Goal: Task Accomplishment & Management: Use online tool/utility

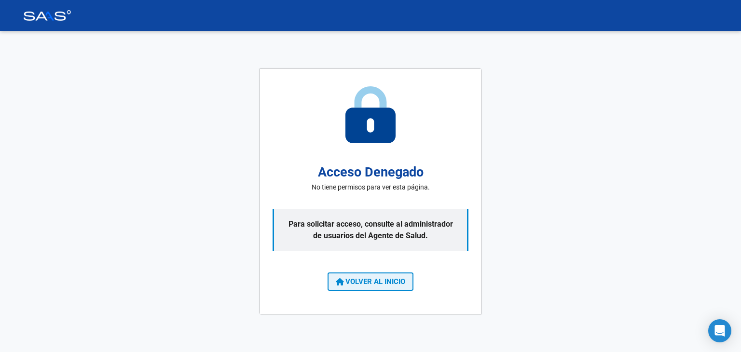
click at [390, 280] on span "VOLVER AL INICIO" at bounding box center [370, 281] width 69 height 9
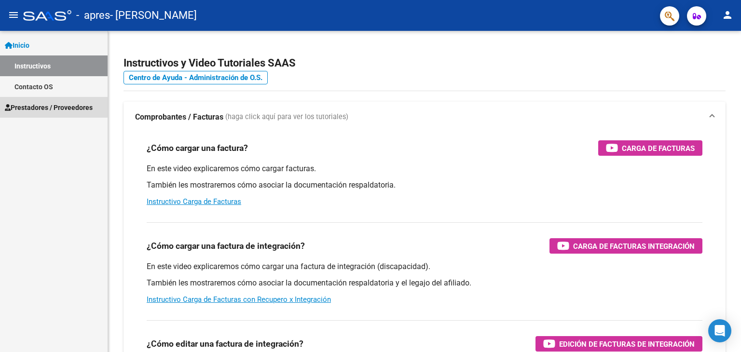
click at [52, 107] on span "Prestadores / Proveedores" at bounding box center [49, 107] width 88 height 11
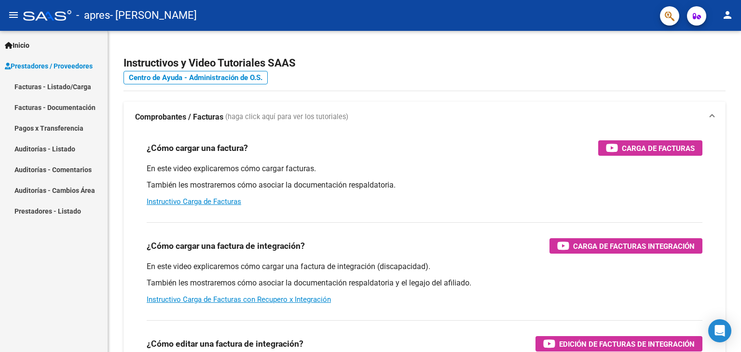
click at [70, 88] on link "Facturas - Listado/Carga" at bounding box center [54, 86] width 108 height 21
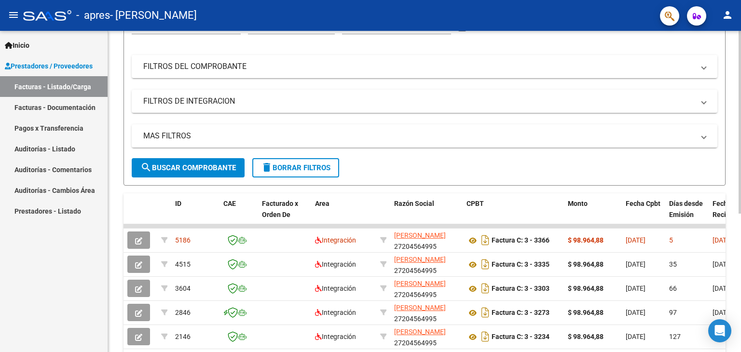
click at [740, 140] on div at bounding box center [739, 186] width 2 height 183
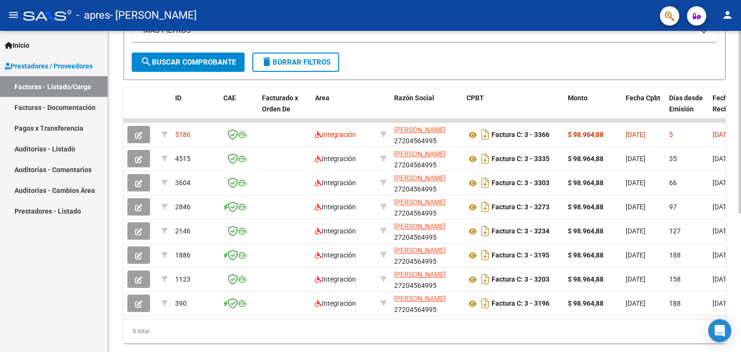
click at [739, 186] on div at bounding box center [739, 247] width 2 height 183
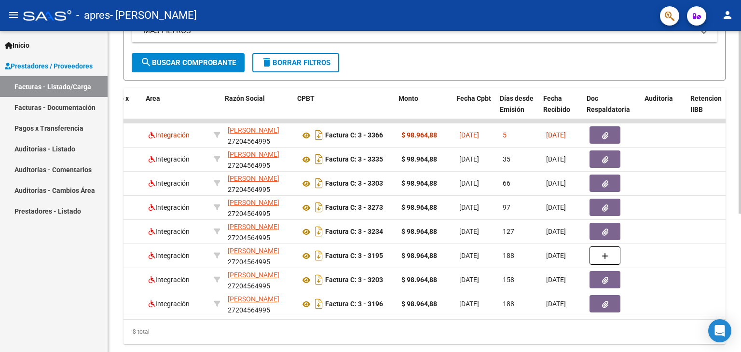
scroll to position [0, 174]
